Goal: Transaction & Acquisition: Obtain resource

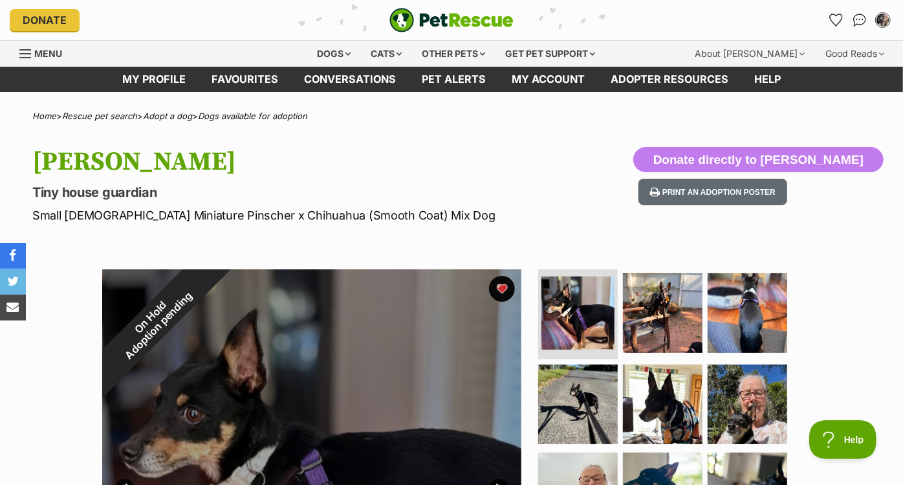
click at [329, 64] on div "Dogs" at bounding box center [335, 54] width 52 height 26
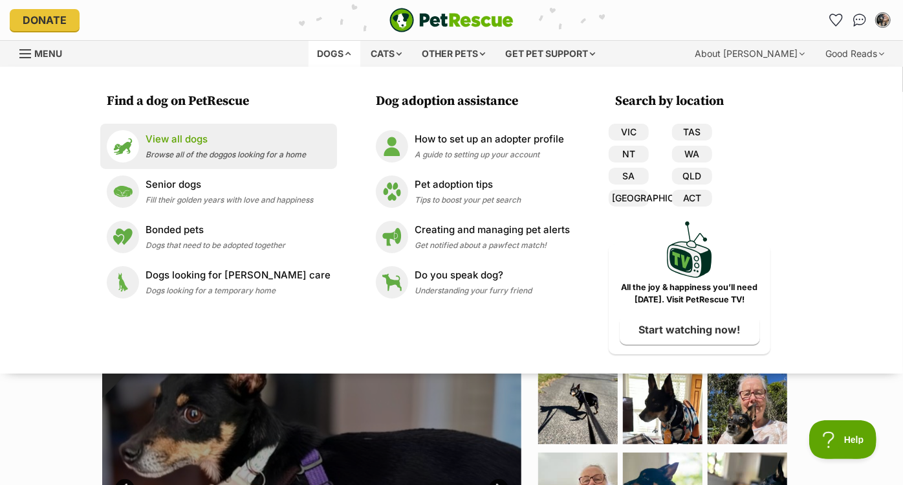
click at [244, 144] on p "View all dogs" at bounding box center [226, 139] width 160 height 15
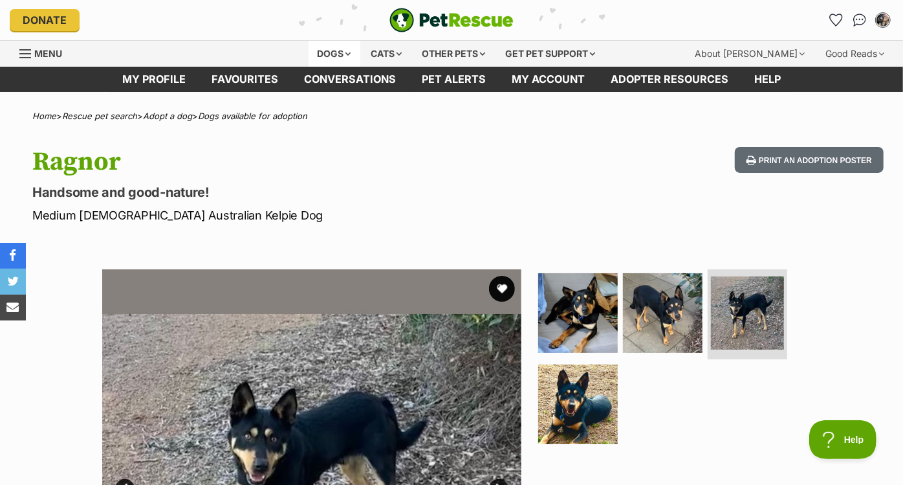
click at [324, 50] on div "Dogs" at bounding box center [335, 54] width 52 height 26
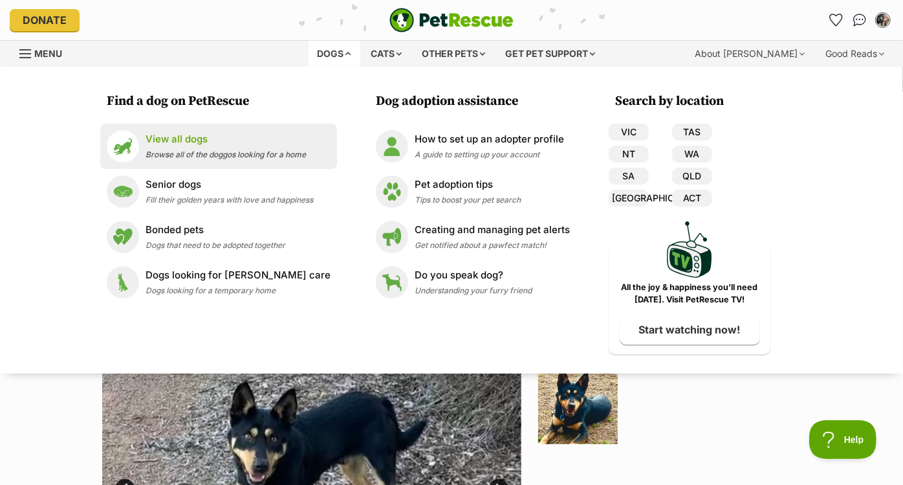
click at [225, 137] on p "View all dogs" at bounding box center [226, 139] width 160 height 15
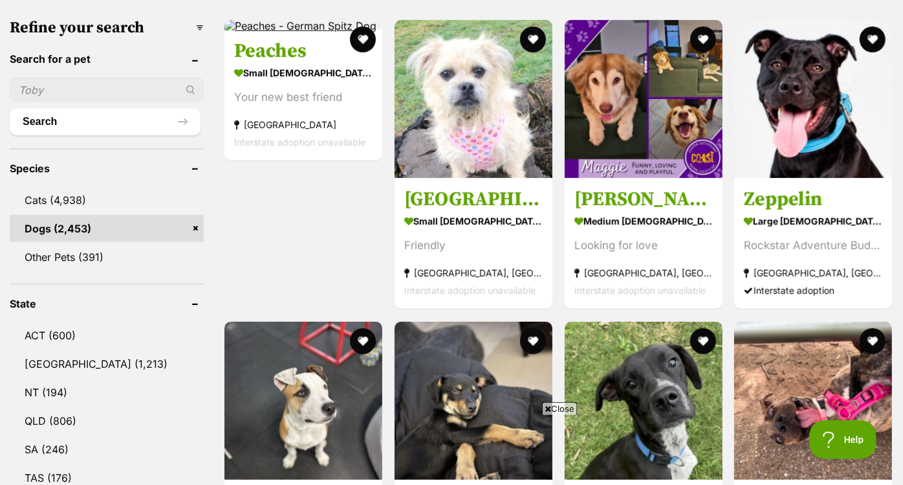
scroll to position [414, 0]
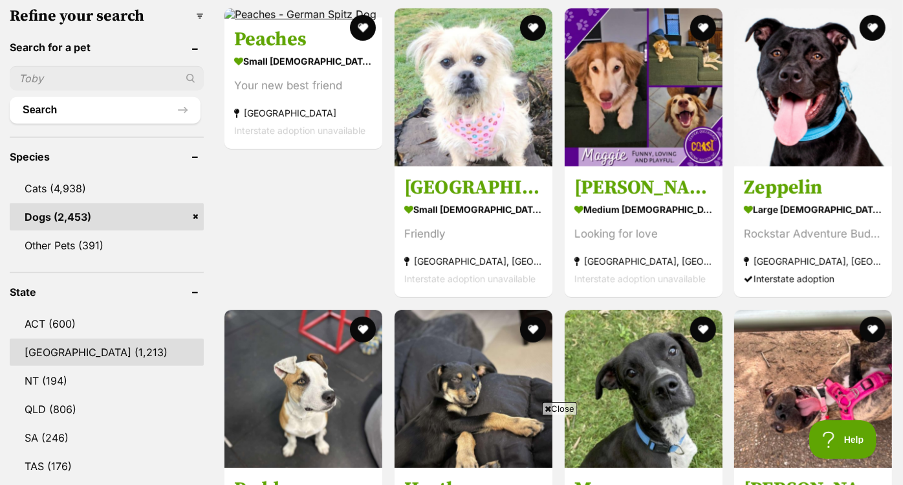
click at [63, 353] on link "[GEOGRAPHIC_DATA] (1,213)" at bounding box center [107, 351] width 194 height 27
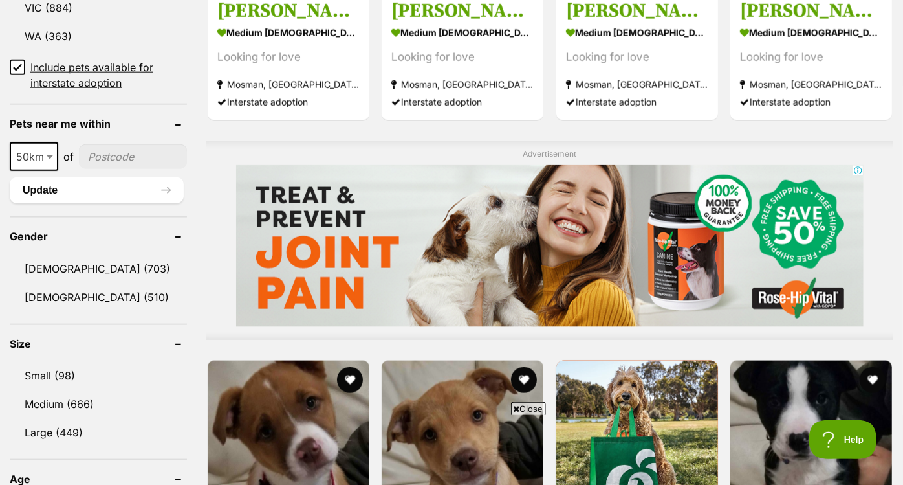
scroll to position [901, 0]
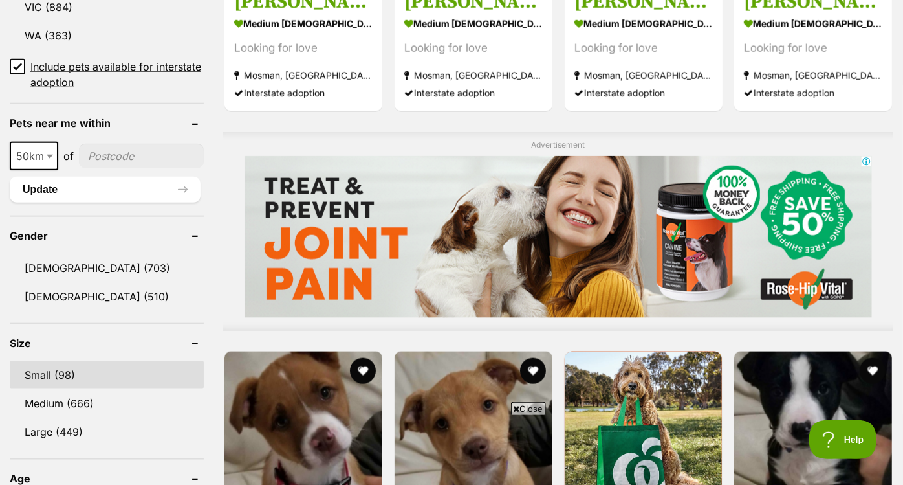
click at [61, 373] on link "Small (98)" at bounding box center [107, 374] width 194 height 27
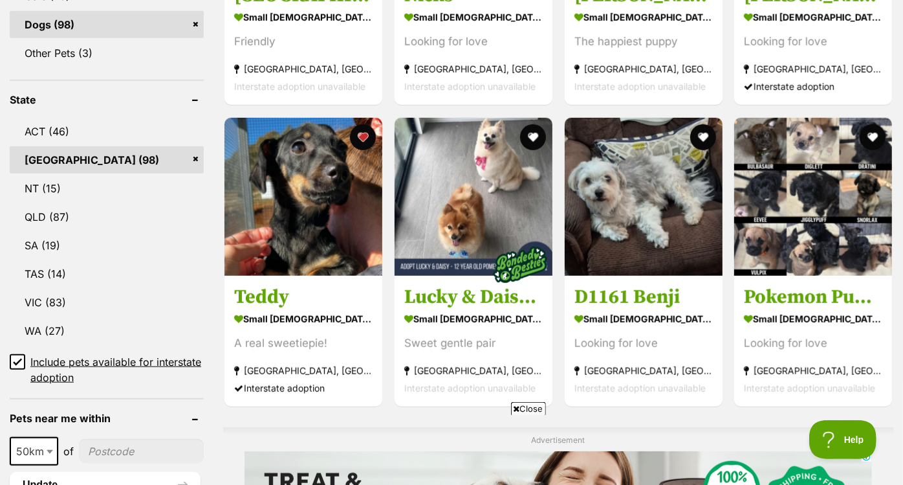
click at [296, 356] on section "small male Dog A real sweetiepie! Kunama, NSW Interstate adoption" at bounding box center [303, 352] width 138 height 87
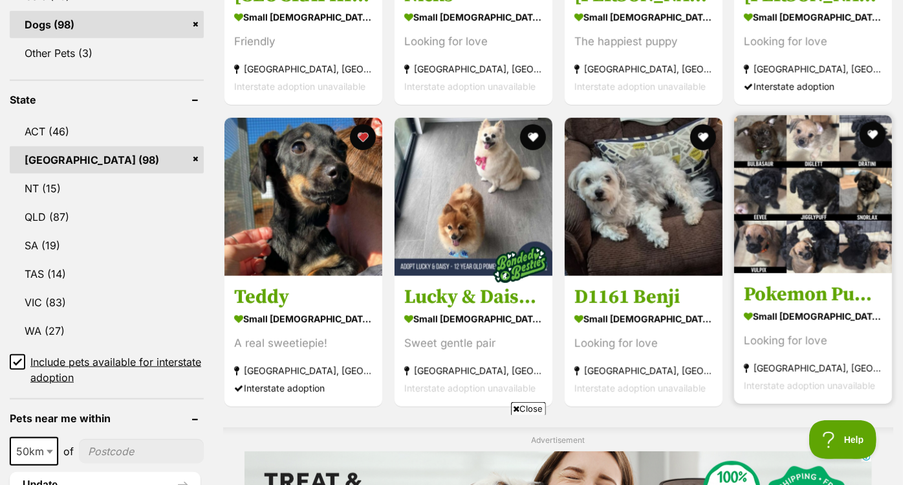
click at [769, 228] on img at bounding box center [813, 194] width 158 height 158
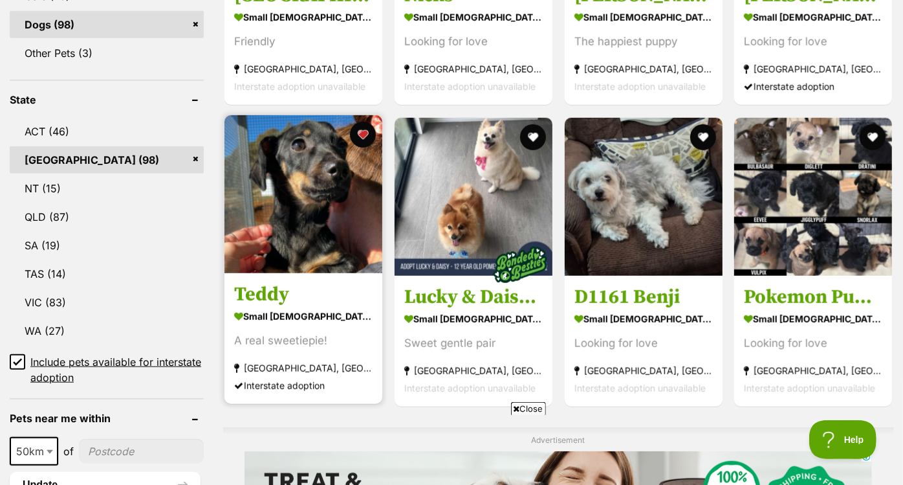
click at [335, 176] on img at bounding box center [304, 194] width 158 height 158
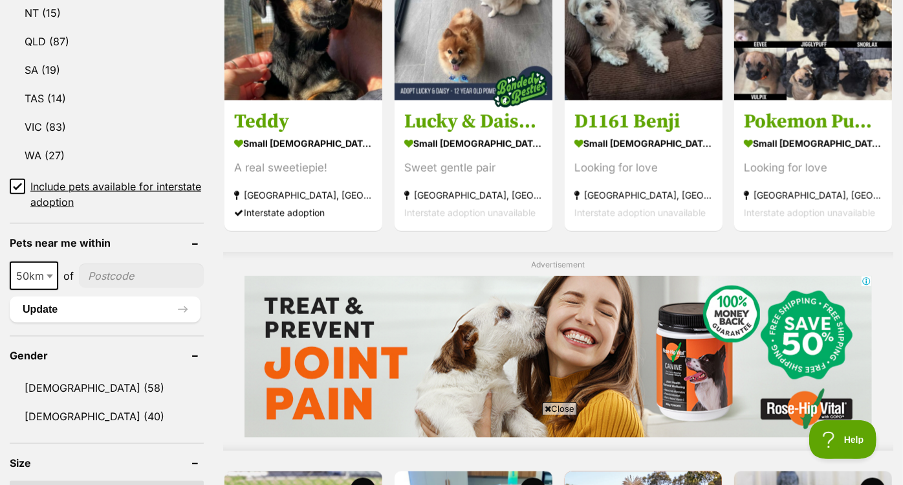
scroll to position [650, 0]
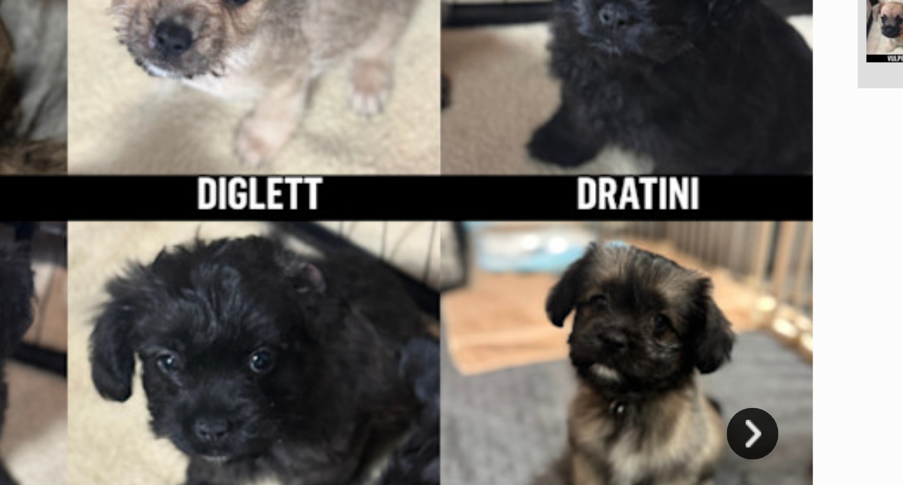
scroll to position [180, 0]
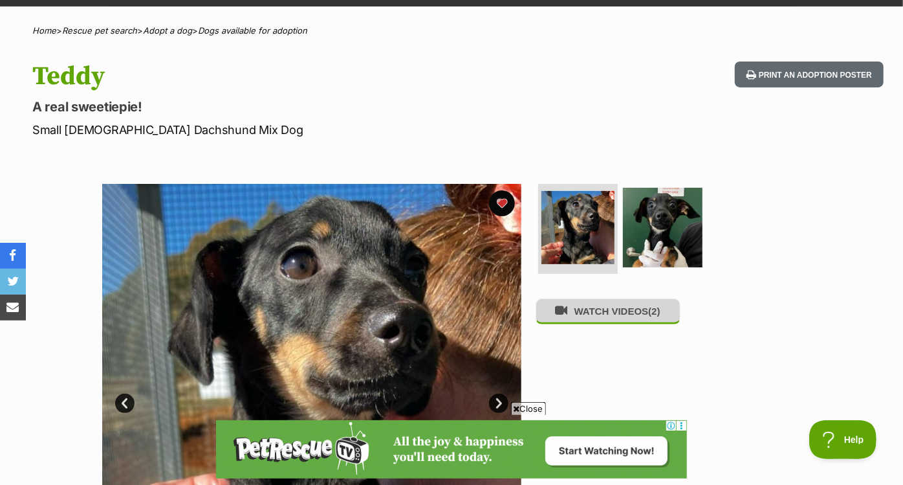
scroll to position [89, 0]
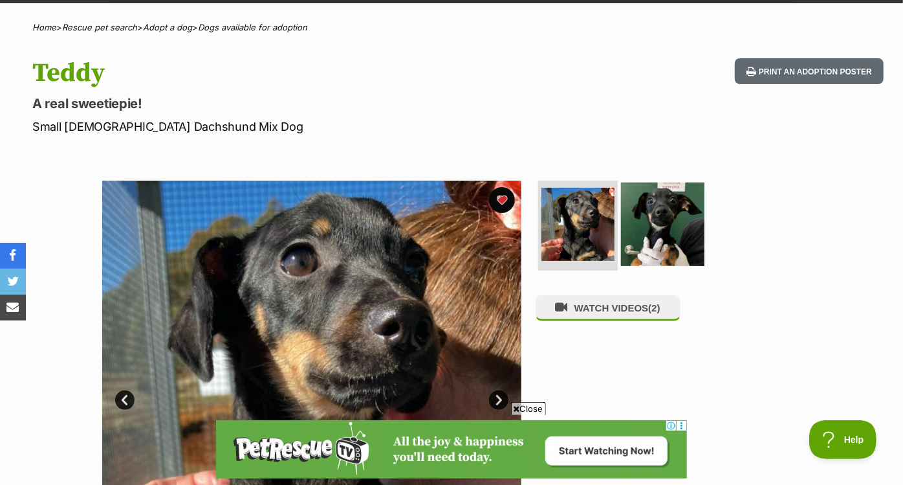
click at [652, 188] on img at bounding box center [662, 223] width 83 height 83
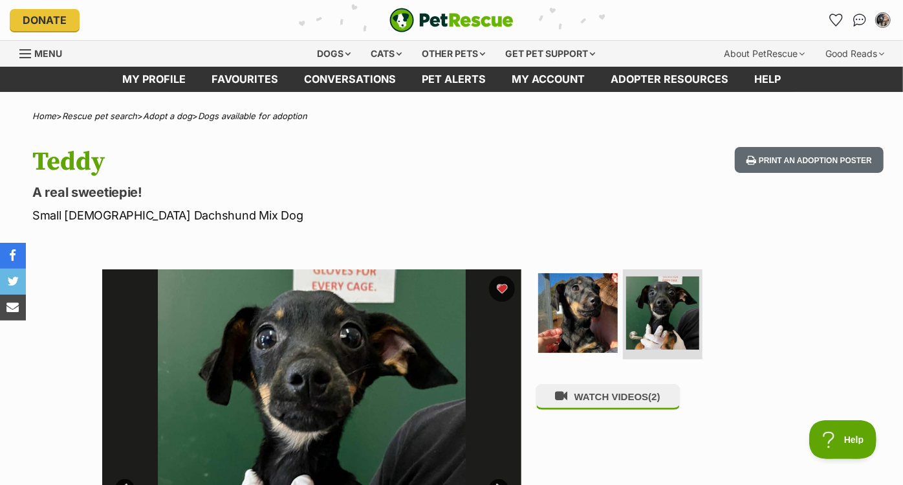
scroll to position [0, 0]
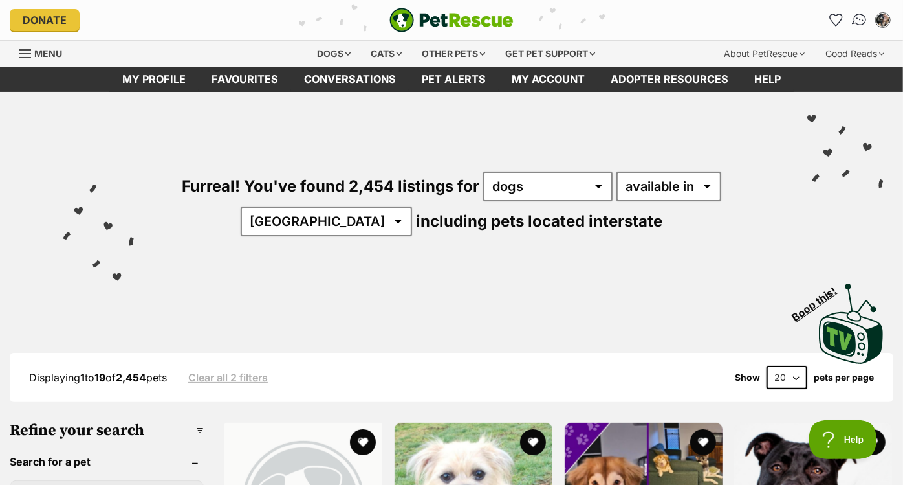
click at [855, 23] on img "Conversations" at bounding box center [860, 20] width 17 height 17
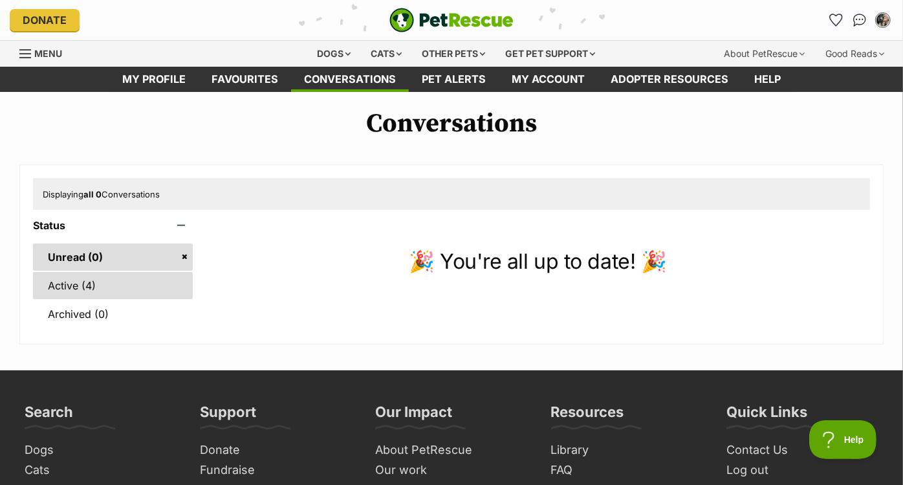
click at [79, 285] on link "Active (4)" at bounding box center [113, 285] width 160 height 27
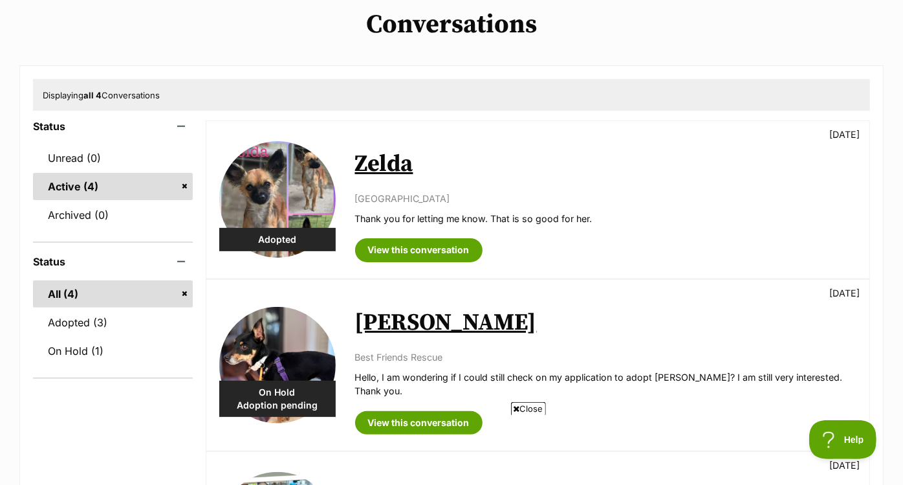
click at [299, 363] on img at bounding box center [277, 365] width 116 height 116
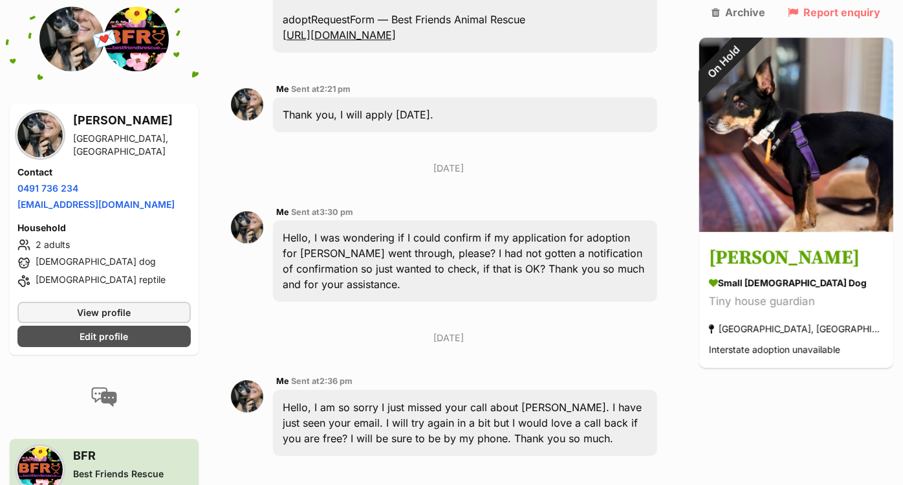
scroll to position [2547, 0]
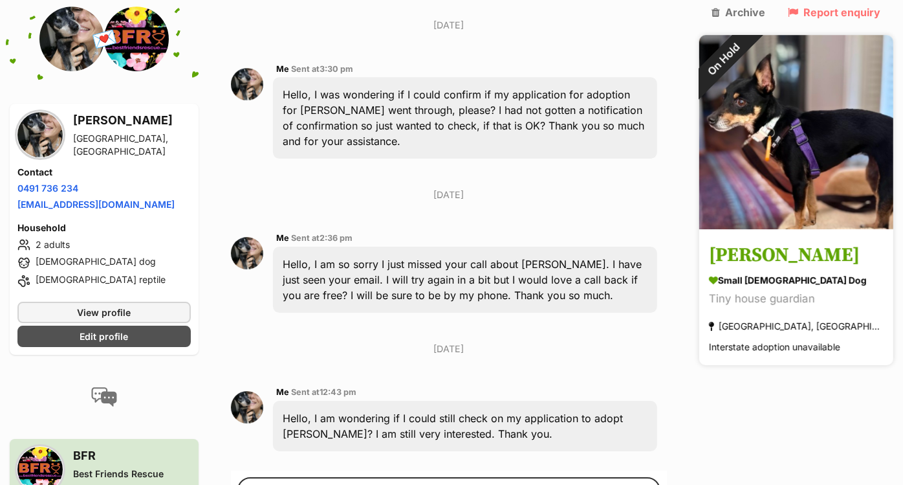
click at [826, 127] on img at bounding box center [796, 132] width 194 height 194
